Goal: Task Accomplishment & Management: Manage account settings

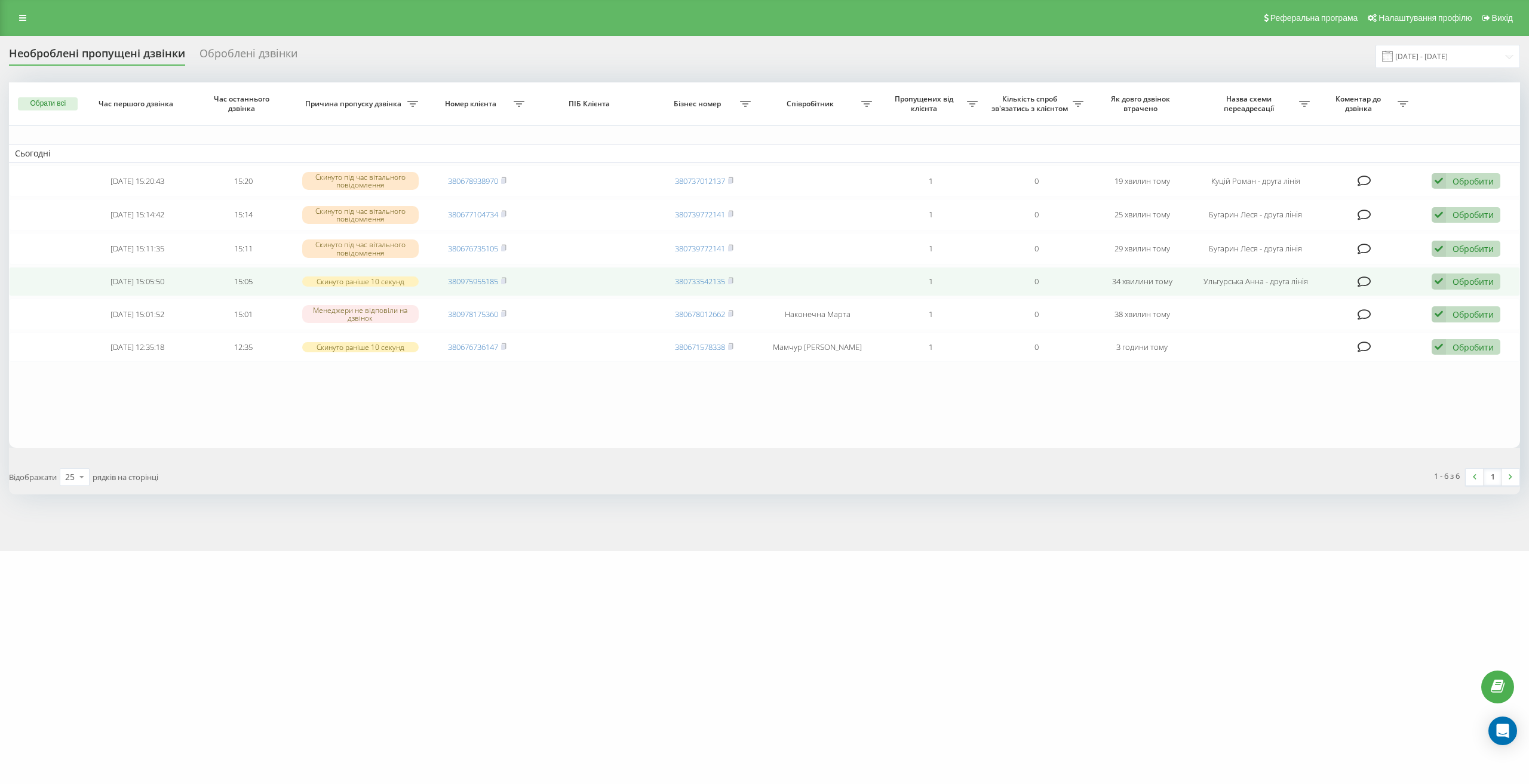
click at [1458, 282] on div "Обробити" at bounding box center [1473, 281] width 41 height 11
click at [1386, 323] on span "Зв'язався з клієнтом за допомогою іншого каналу" at bounding box center [1388, 322] width 204 height 11
